Goal: Transaction & Acquisition: Subscribe to service/newsletter

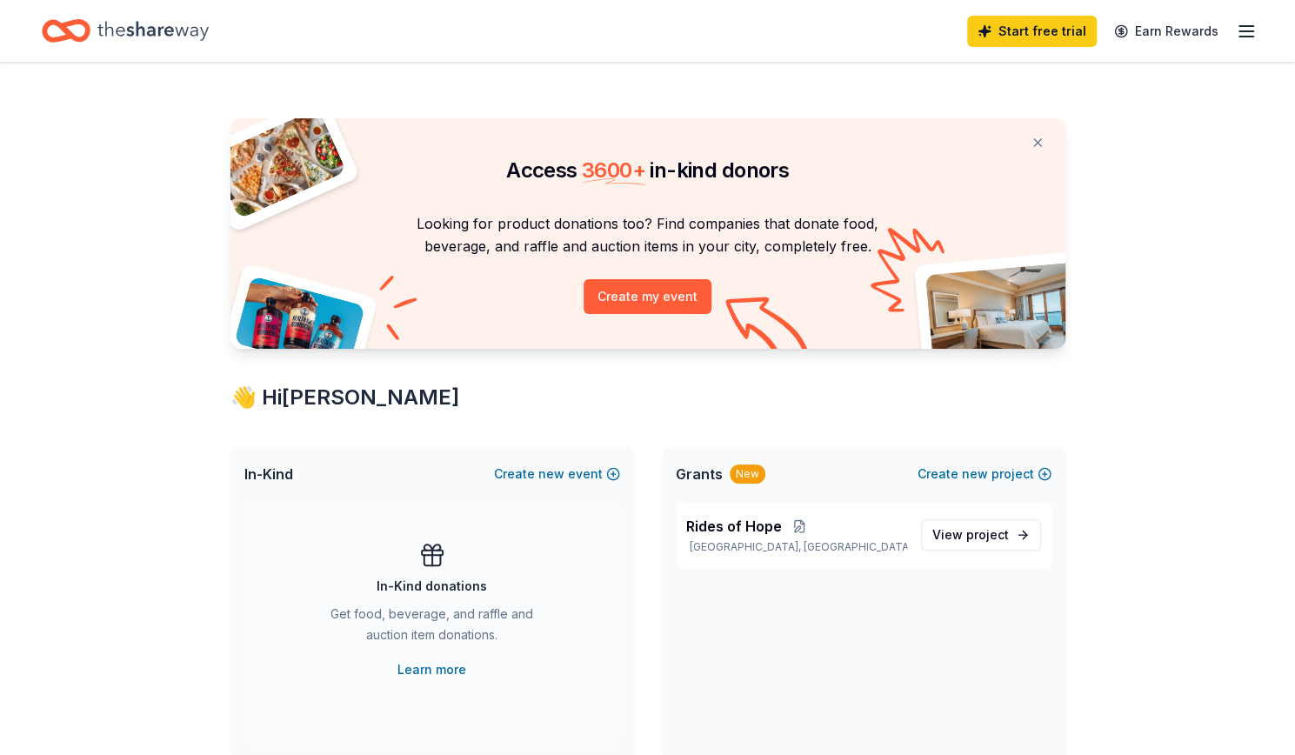
click at [1240, 37] on line "button" at bounding box center [1247, 37] width 14 height 0
click at [1140, 453] on div "Access 3600 + in-kind donors Looking for product donations too? Find companies …" at bounding box center [647, 686] width 1295 height 1247
click at [981, 528] on span "project" at bounding box center [987, 534] width 43 height 15
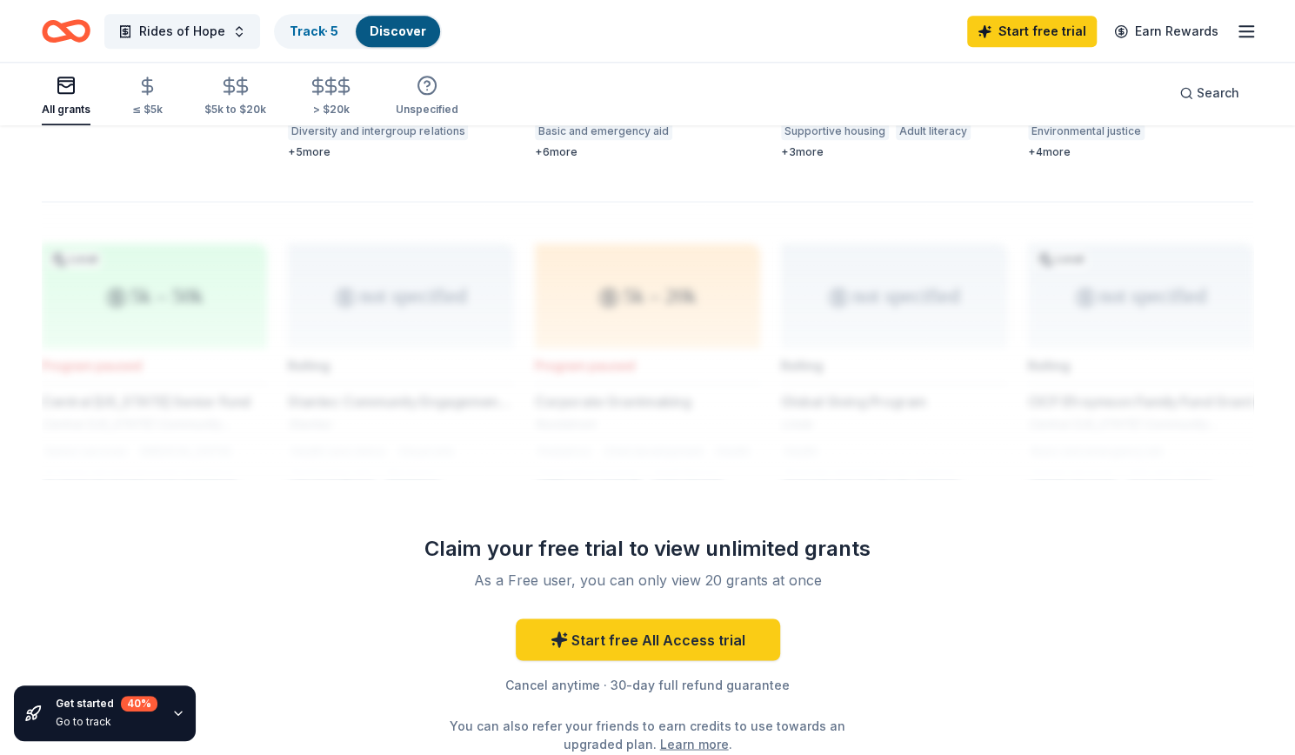
scroll to position [1342, 0]
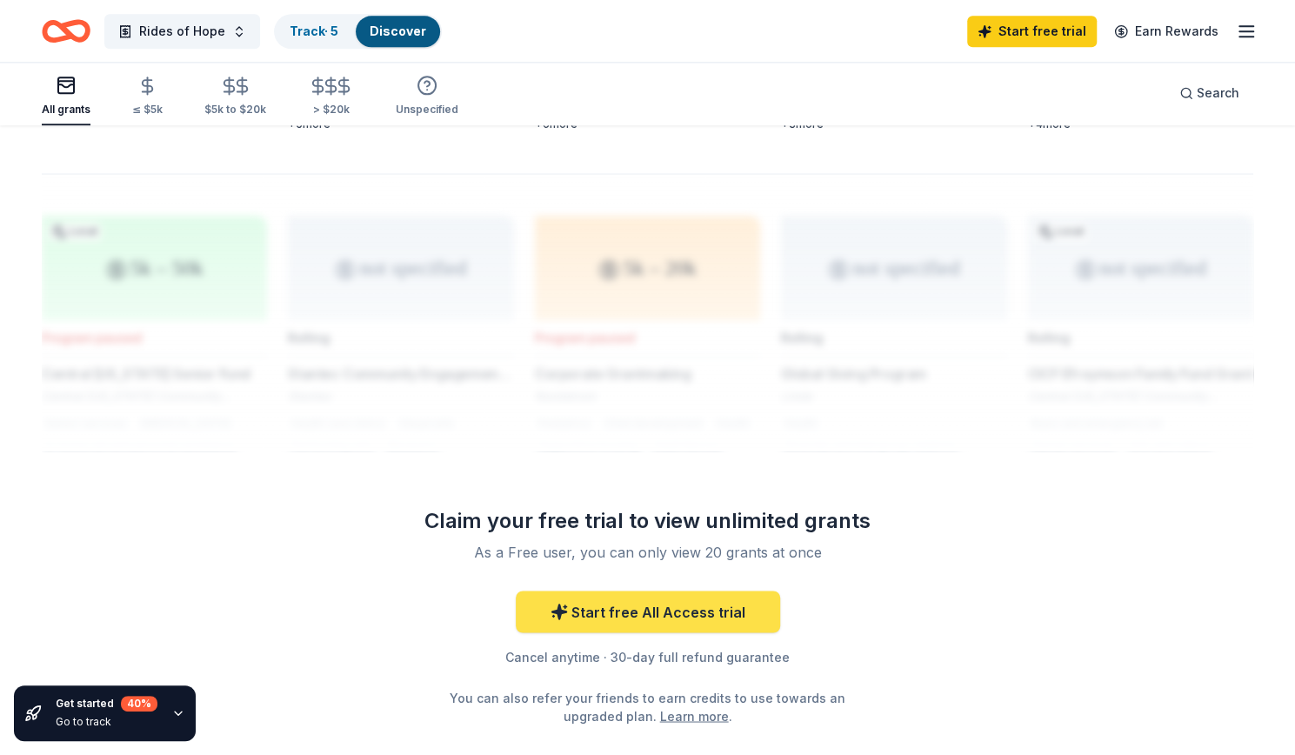
click at [675, 595] on link "Start free All Access trial" at bounding box center [648, 612] width 264 height 42
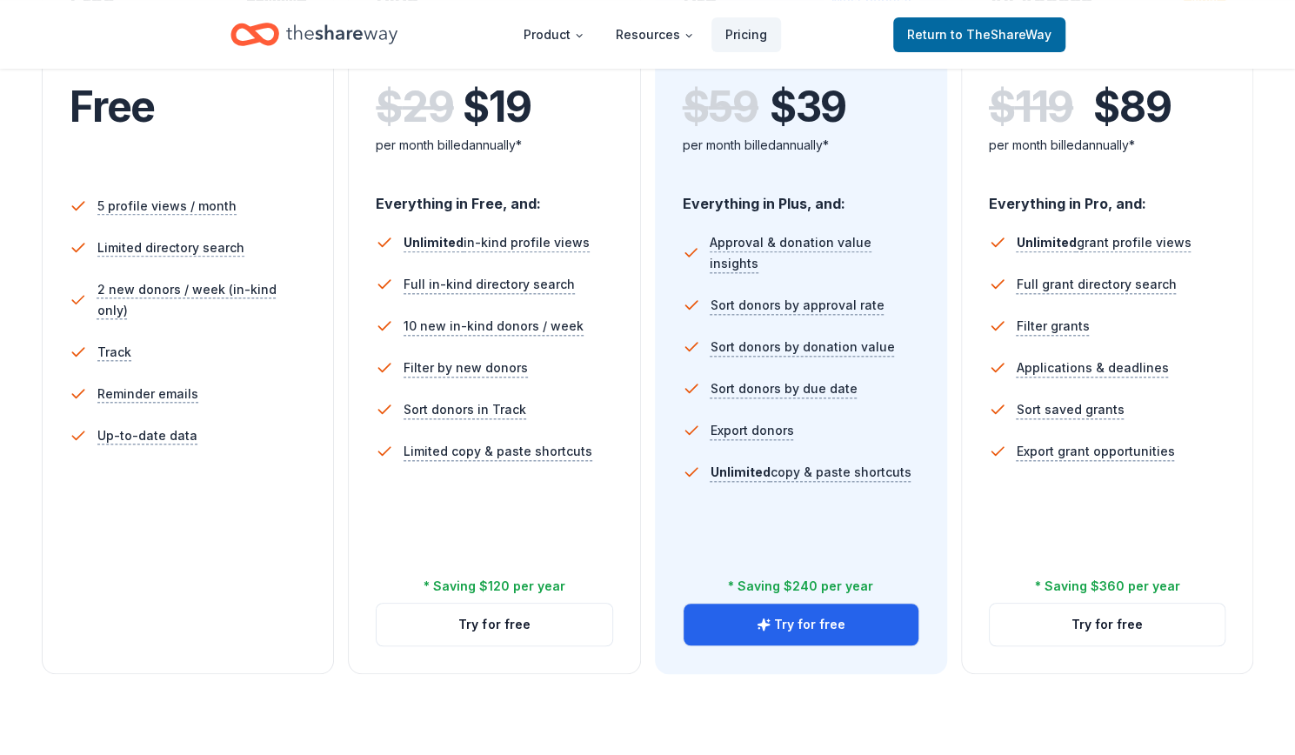
scroll to position [463, 0]
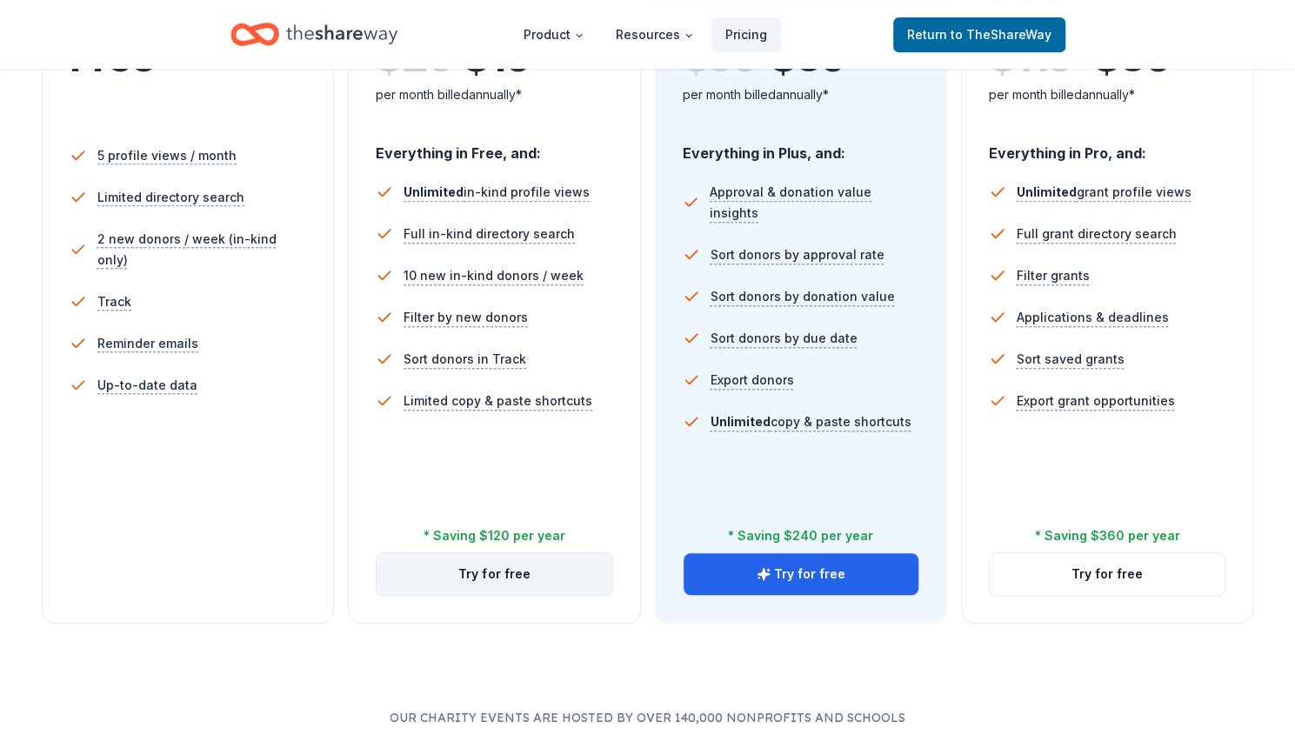
click at [472, 573] on button "Try for free" at bounding box center [494, 574] width 235 height 42
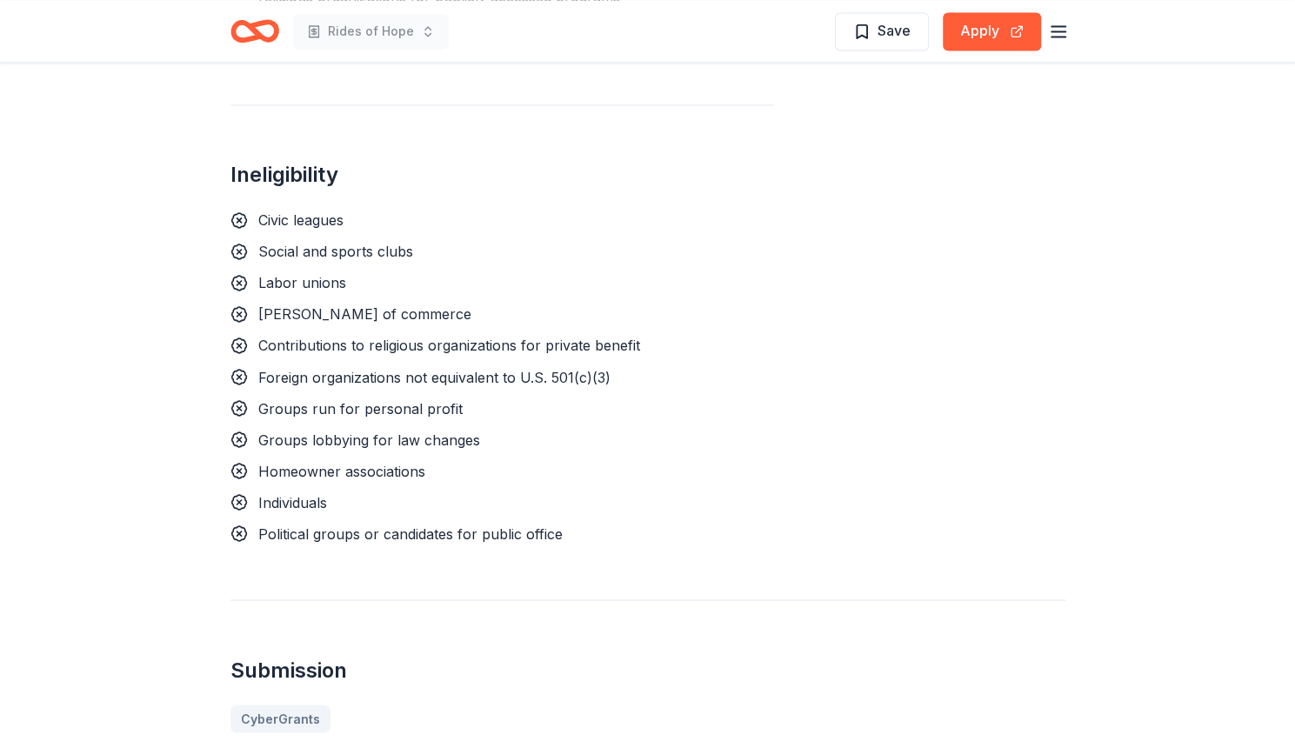
scroll to position [1565, 0]
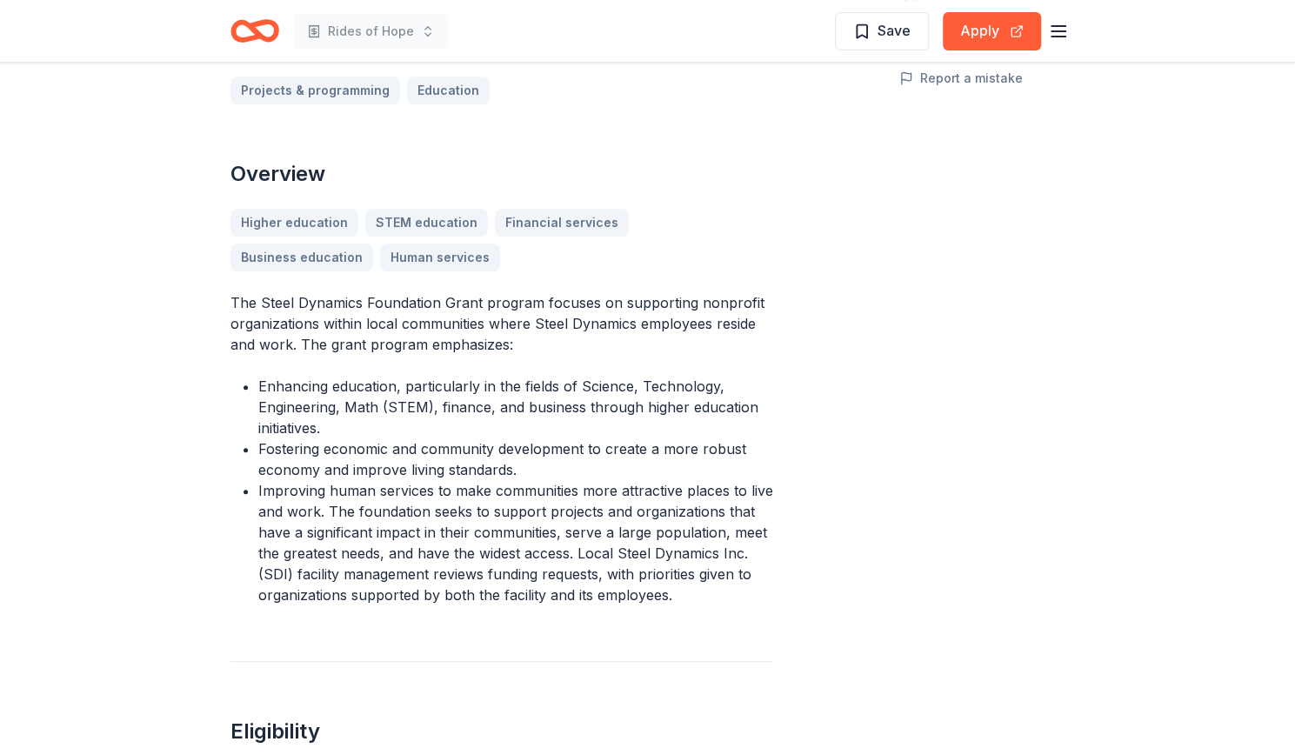
scroll to position [435, 0]
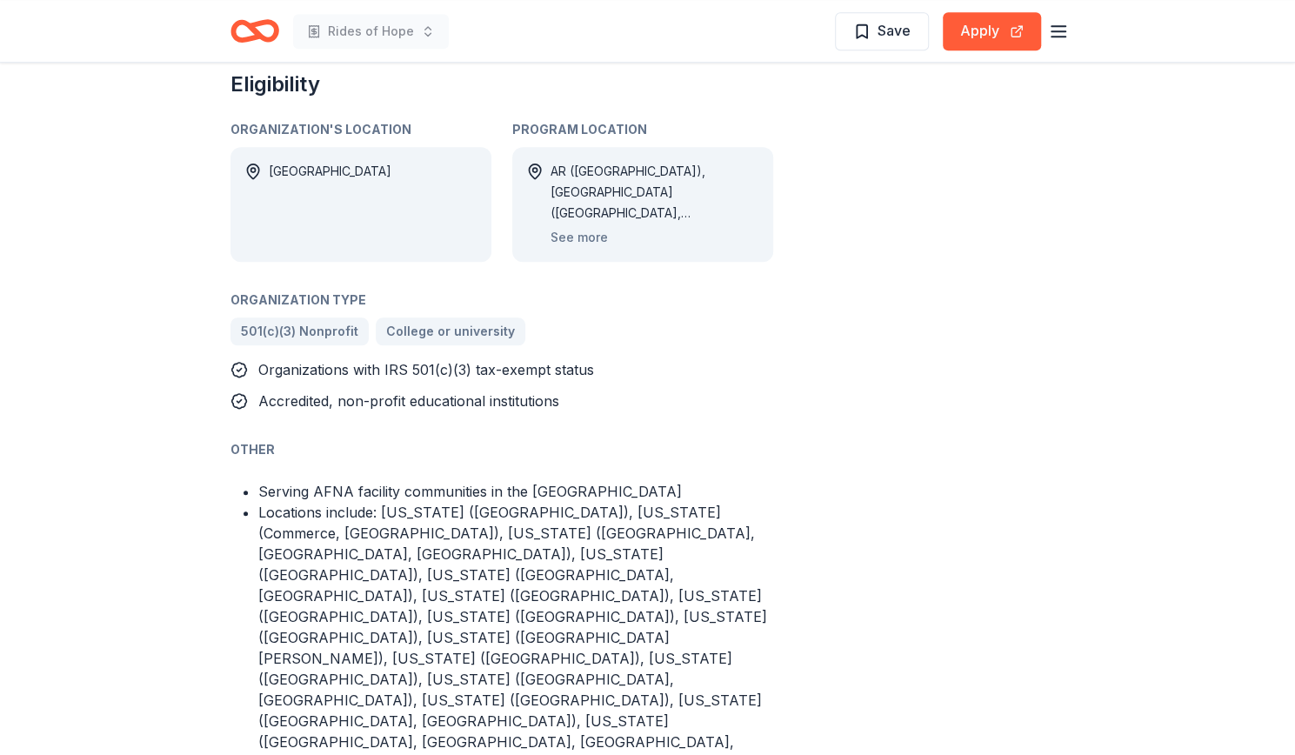
scroll to position [929, 0]
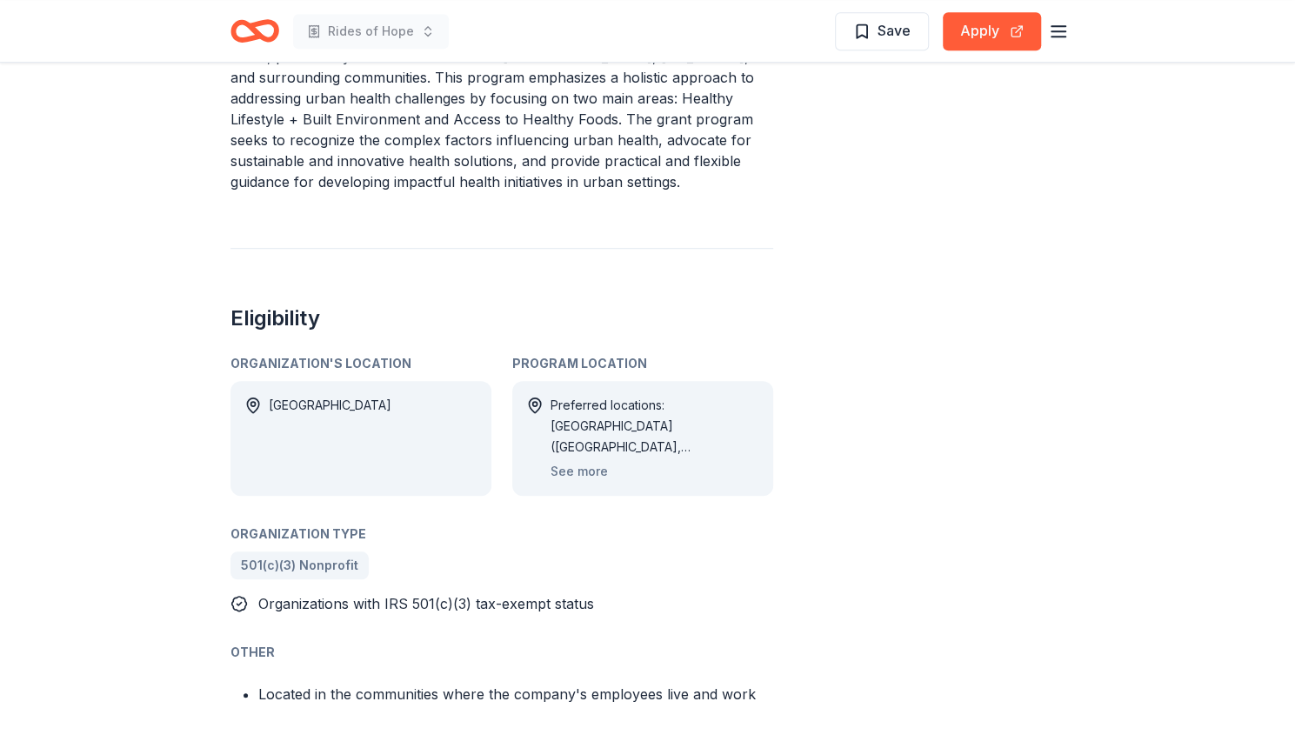
scroll to position [640, 0]
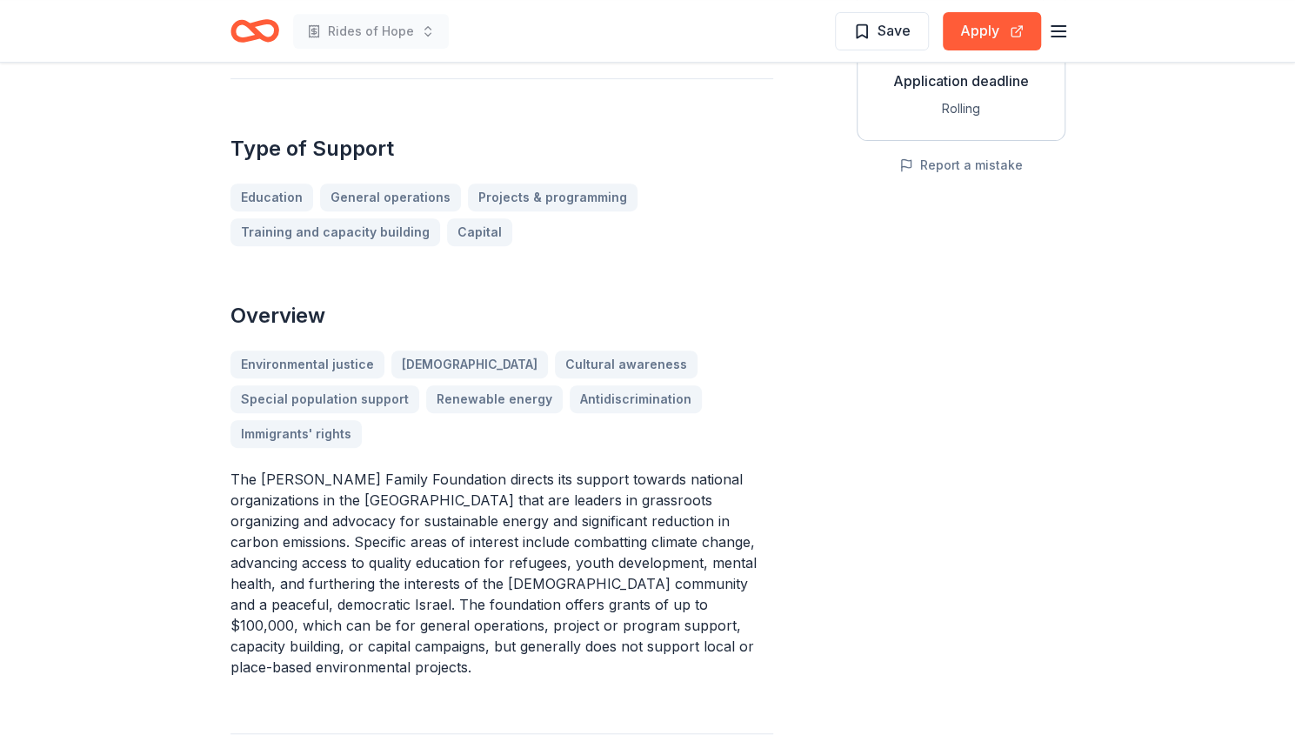
scroll to position [375, 0]
